Goal: Task Accomplishment & Management: Use online tool/utility

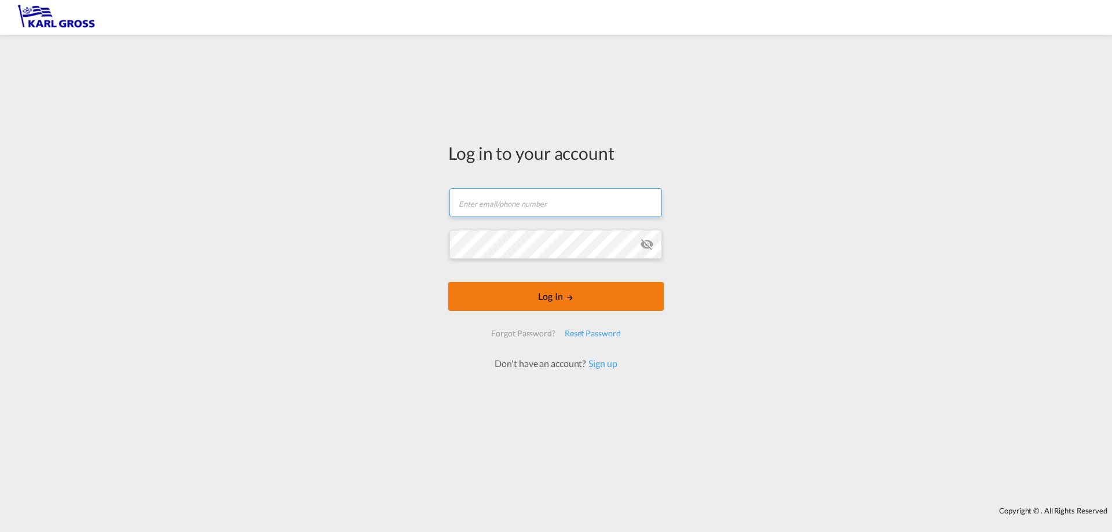
type input "[PERSON_NAME][EMAIL_ADDRESS][DOMAIN_NAME]"
click at [551, 300] on button "Log In" at bounding box center [555, 296] width 215 height 29
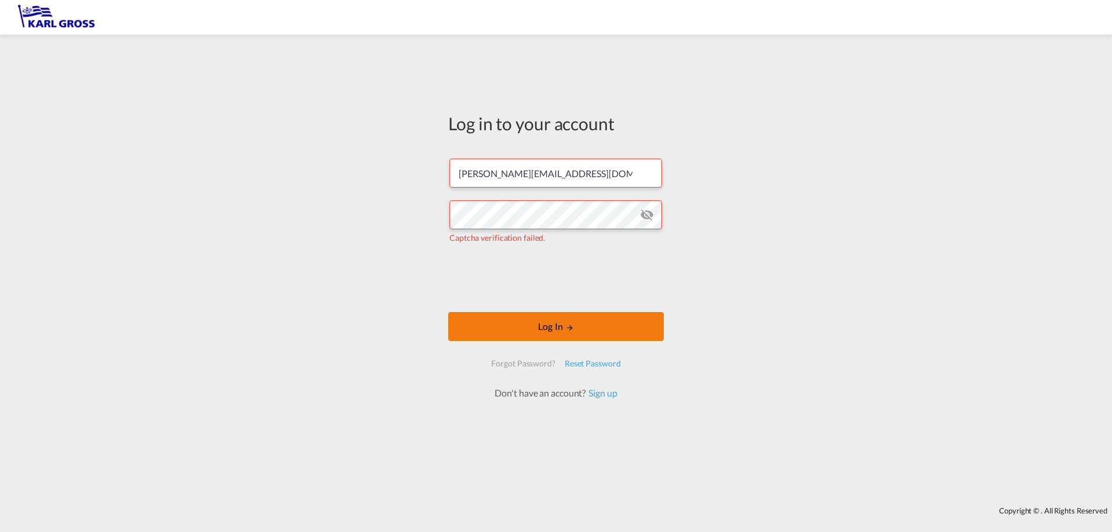
click at [567, 328] on md-icon "LOGIN" at bounding box center [570, 328] width 8 height 8
